Goal: Find specific page/section: Find specific page/section

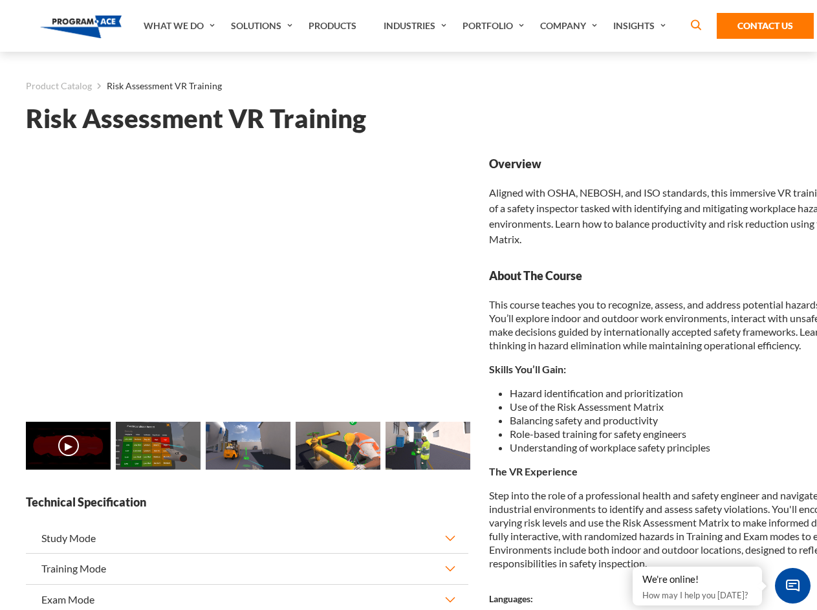
click at [263, 26] on link "Solutions" at bounding box center [264, 26] width 78 height 52
click at [0, 0] on div "AI & Computer Vision Solutions Computer Vision Quality Control AI tools for fas…" at bounding box center [0, 0] width 0 height 0
click at [0, 0] on div "AI & Computer Vision Solutions Virtual Training Solutions Virtual Tour Solution…" at bounding box center [0, 0] width 0 height 0
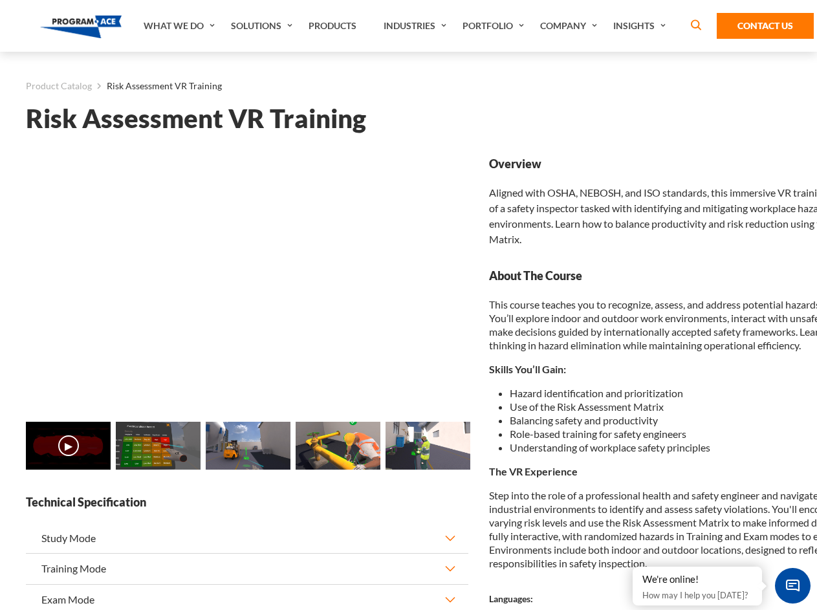
click at [0, 0] on div "AI & Computer Vision Solutions Virtual Training Solutions Virtual Tour Solution…" at bounding box center [0, 0] width 0 height 0
click at [0, 0] on div "AI & Computer Vision Solutions Computer Vision Quality Control AI tools for fas…" at bounding box center [0, 0] width 0 height 0
